Goal: Information Seeking & Learning: Learn about a topic

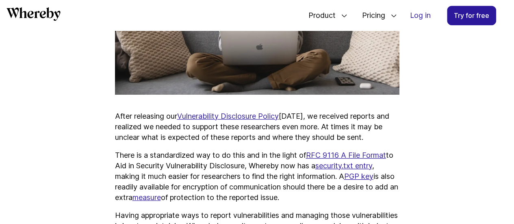
scroll to position [553, 0]
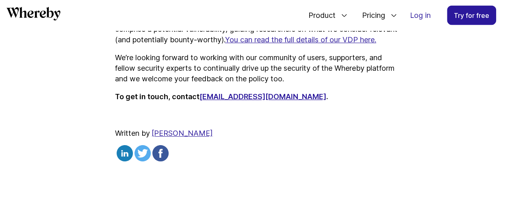
scroll to position [837, 0]
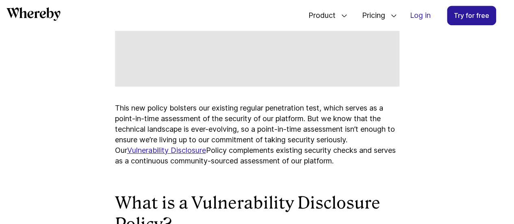
scroll to position [553, 0]
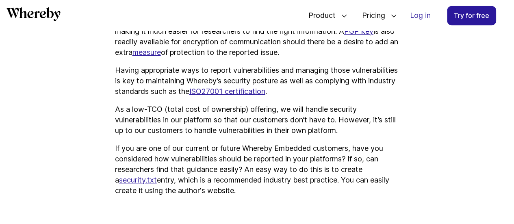
scroll to position [634, 0]
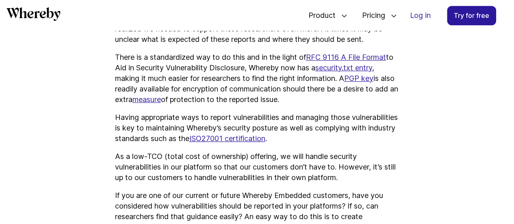
click at [357, 72] on u "security.txt entry" at bounding box center [343, 67] width 57 height 9
